Goal: Use online tool/utility: Use online tool/utility

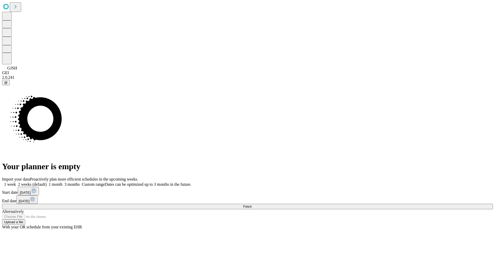
click at [252, 204] on span "Fetch" at bounding box center [247, 206] width 9 height 4
